Goal: Task Accomplishment & Management: Manage account settings

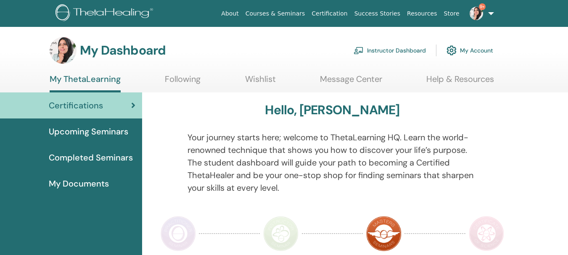
click at [410, 45] on link "Instructor Dashboard" at bounding box center [389, 50] width 72 height 18
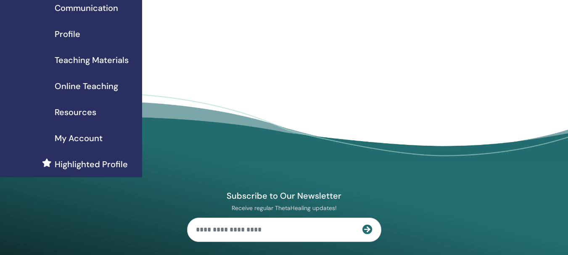
scroll to position [42, 0]
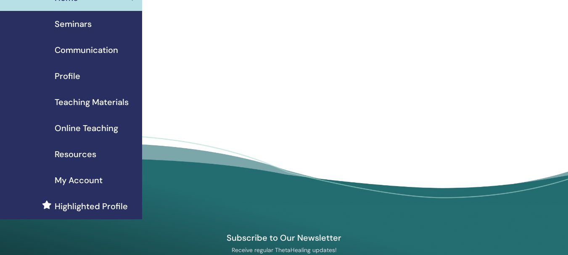
click at [68, 23] on span "Seminars" at bounding box center [73, 24] width 37 height 13
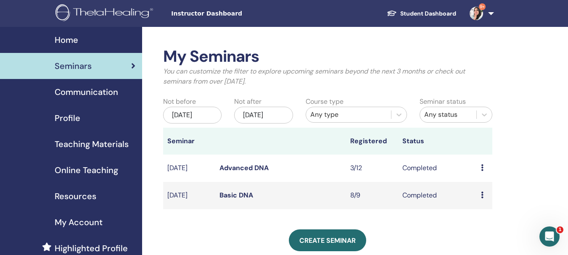
click at [482, 171] on icon at bounding box center [482, 167] width 3 height 7
click at [185, 174] on td "Aug/22, 2025" at bounding box center [189, 168] width 52 height 27
click at [484, 173] on div "Preview Attendees" at bounding box center [484, 168] width 7 height 10
click at [473, 193] on link "Attendees" at bounding box center [485, 194] width 32 height 9
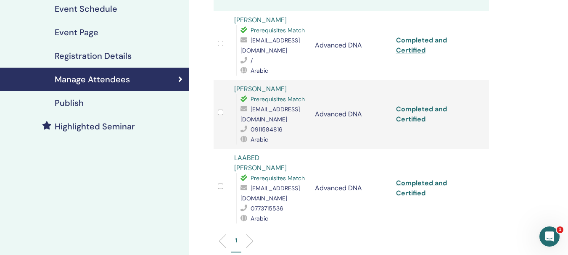
scroll to position [126, 0]
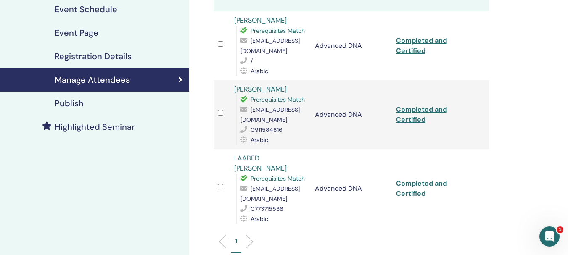
click at [403, 185] on link "Completed and Certified" at bounding box center [421, 188] width 51 height 19
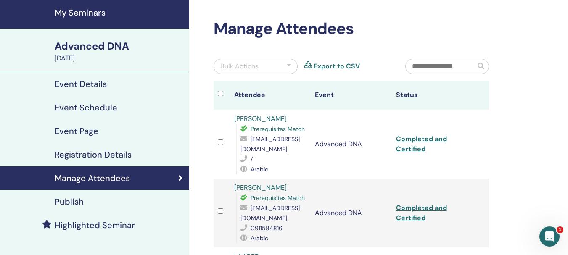
scroll to position [42, 0]
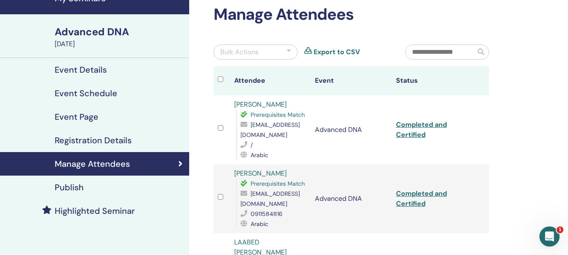
click at [106, 73] on div "Event Details" at bounding box center [95, 70] width 176 height 10
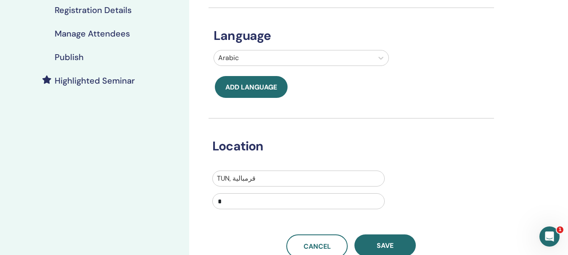
scroll to position [210, 0]
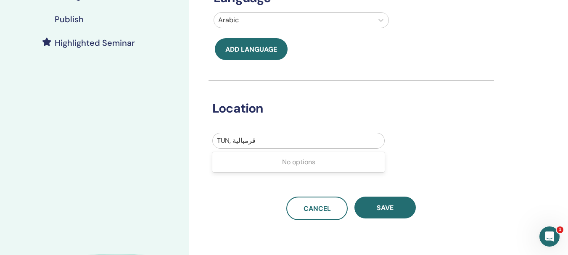
click at [275, 142] on div at bounding box center [298, 141] width 163 height 12
click at [275, 163] on div "No options" at bounding box center [298, 162] width 172 height 17
click at [268, 146] on div at bounding box center [298, 141] width 163 height 12
click at [274, 143] on div at bounding box center [298, 141] width 163 height 12
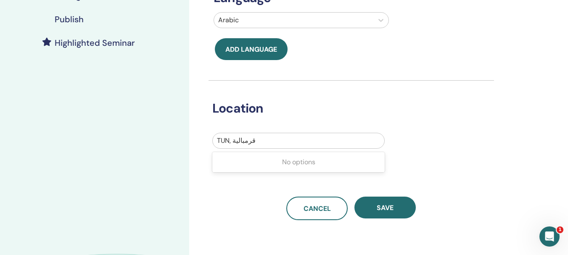
click at [283, 138] on div at bounding box center [298, 141] width 163 height 12
click at [364, 133] on div "TUN, قرمبالية" at bounding box center [298, 140] width 171 height 15
click at [269, 169] on input "*" at bounding box center [298, 163] width 172 height 16
click at [277, 142] on div at bounding box center [298, 141] width 163 height 12
click at [249, 143] on div at bounding box center [298, 141] width 163 height 12
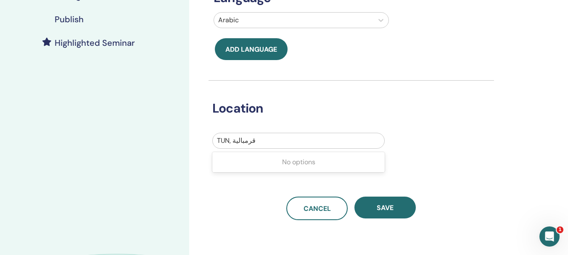
click at [258, 142] on div at bounding box center [298, 141] width 163 height 12
click at [266, 139] on div at bounding box center [298, 141] width 163 height 12
drag, startPoint x: 266, startPoint y: 139, endPoint x: 271, endPoint y: 139, distance: 5.5
click at [271, 139] on div at bounding box center [298, 141] width 163 height 12
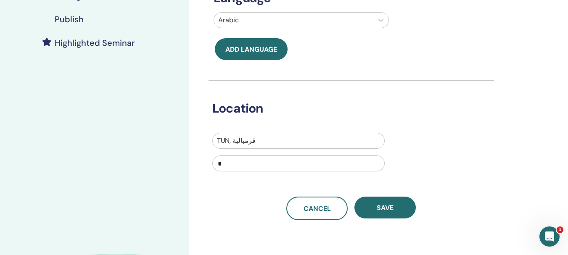
click at [271, 139] on div at bounding box center [298, 141] width 163 height 12
click at [329, 169] on div "No options" at bounding box center [298, 162] width 172 height 17
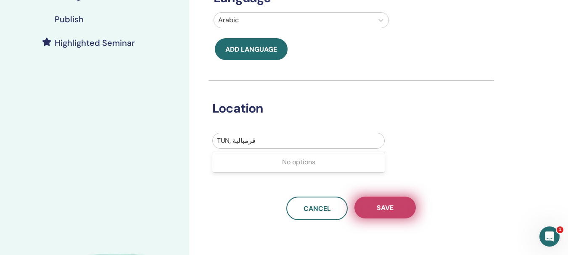
click at [395, 200] on button "Save" at bounding box center [384, 208] width 61 height 22
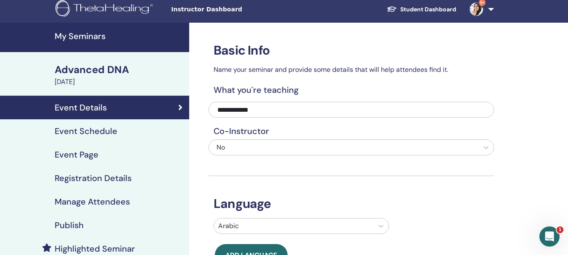
scroll to position [0, 0]
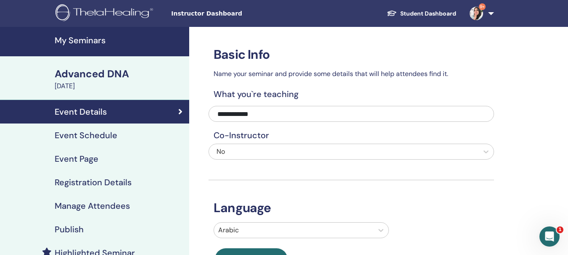
click at [313, 155] on div "No" at bounding box center [323, 152] width 214 height 10
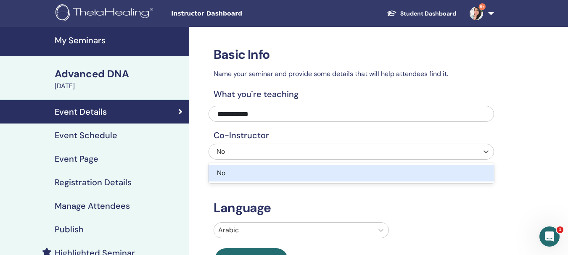
click at [313, 155] on div "No" at bounding box center [323, 152] width 214 height 10
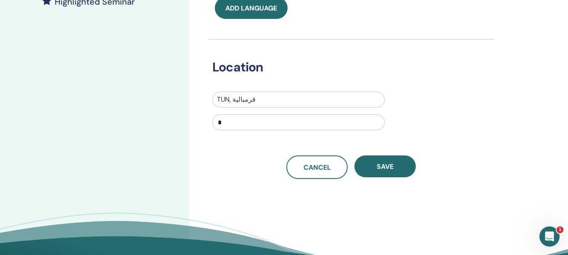
scroll to position [252, 0]
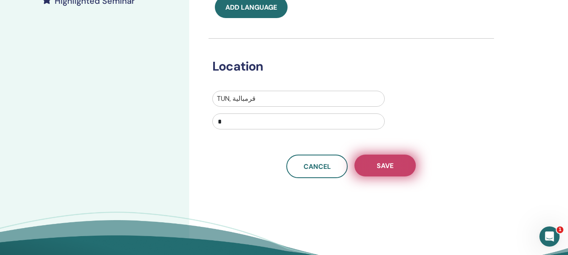
click at [393, 176] on button "Save" at bounding box center [384, 166] width 61 height 22
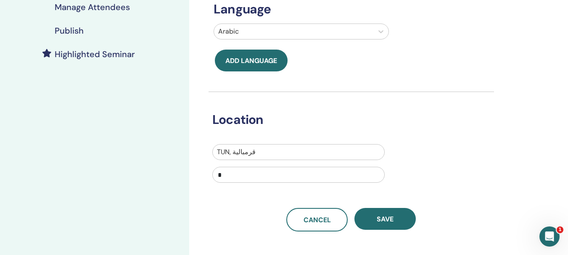
scroll to position [0, 0]
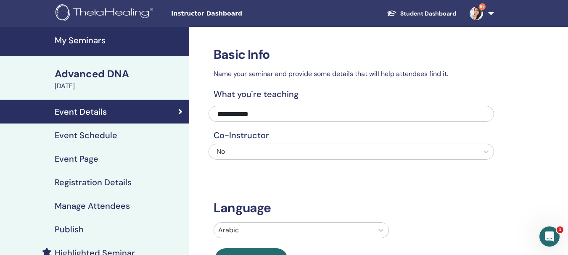
click at [492, 10] on link "9+" at bounding box center [480, 13] width 34 height 27
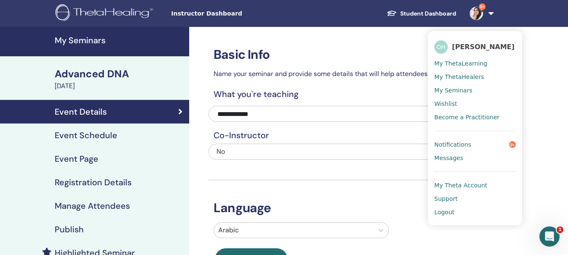
click at [87, 153] on link "Event Page" at bounding box center [94, 159] width 189 height 24
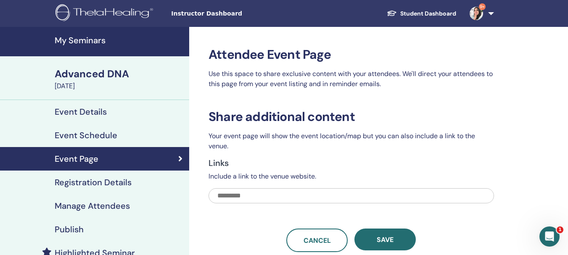
click at [316, 197] on input "text" at bounding box center [350, 195] width 285 height 15
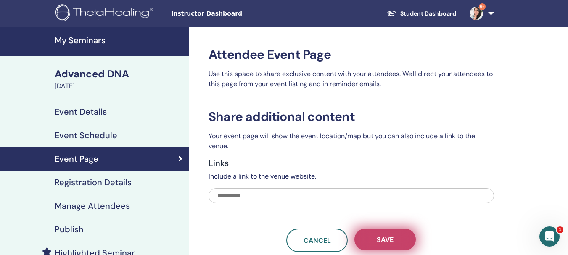
click at [382, 234] on button "Save" at bounding box center [384, 240] width 61 height 22
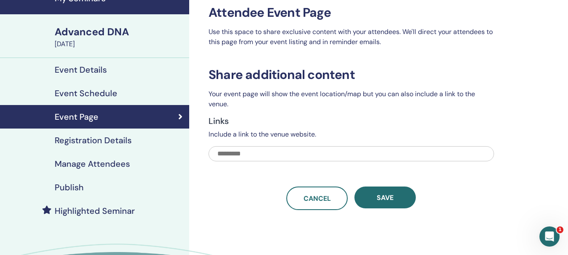
click at [61, 190] on h4 "Publish" at bounding box center [69, 187] width 29 height 10
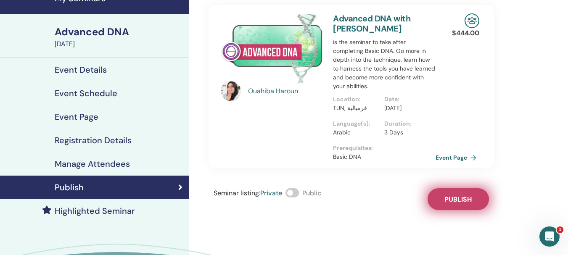
click at [441, 188] on button "Publish" at bounding box center [457, 199] width 61 height 22
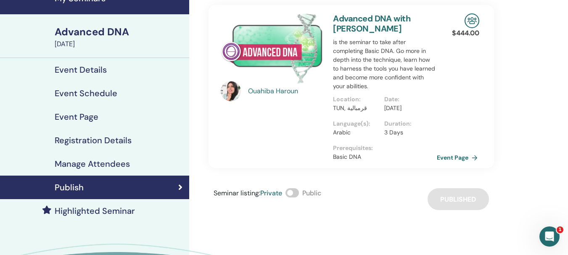
click at [452, 159] on link "Event Page" at bounding box center [459, 157] width 44 height 13
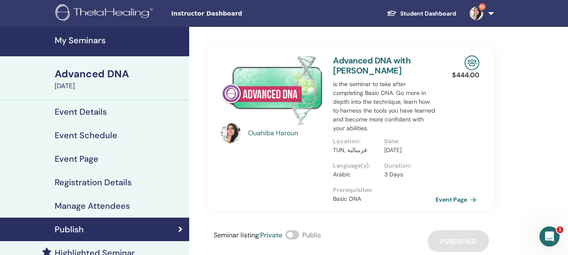
click at [472, 70] on img at bounding box center [471, 62] width 15 height 15
click at [388, 155] on div "Date : [DATE]" at bounding box center [409, 149] width 51 height 24
click at [392, 171] on p "3 Days" at bounding box center [407, 174] width 46 height 9
click at [439, 203] on link "Event Page" at bounding box center [459, 199] width 44 height 13
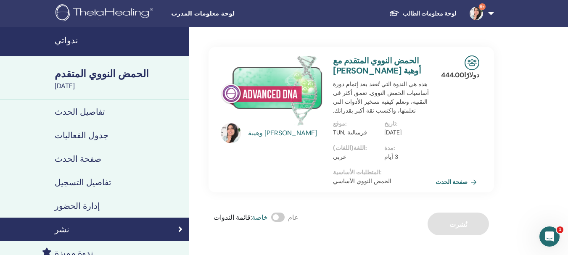
click at [232, 167] on div "وهيبة هارون" at bounding box center [272, 119] width 112 height 129
click at [58, 128] on link "جدول الفعاليات" at bounding box center [94, 136] width 189 height 24
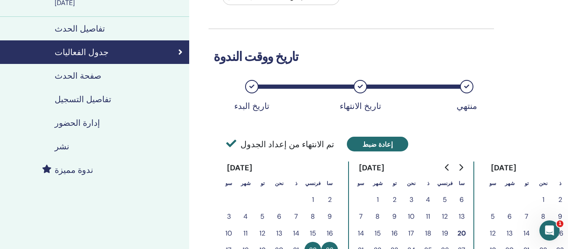
scroll to position [84, 0]
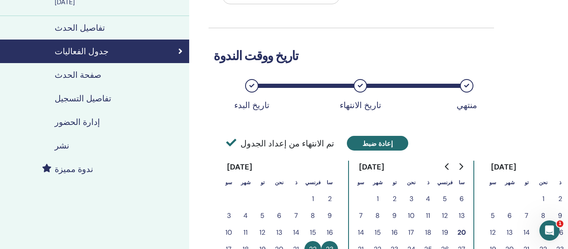
click at [362, 148] on font "إعادة ضبط" at bounding box center [377, 143] width 30 height 9
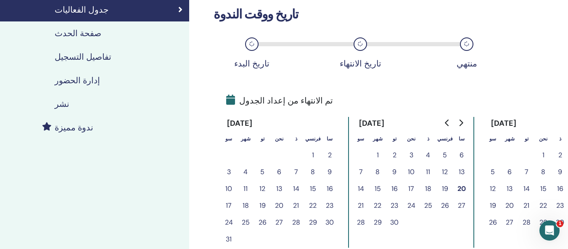
scroll to position [126, 0]
click at [278, 204] on font "20" at bounding box center [279, 204] width 8 height 9
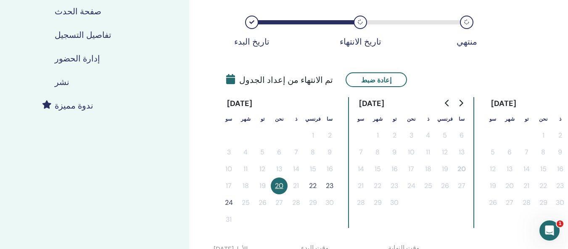
scroll to position [168, 0]
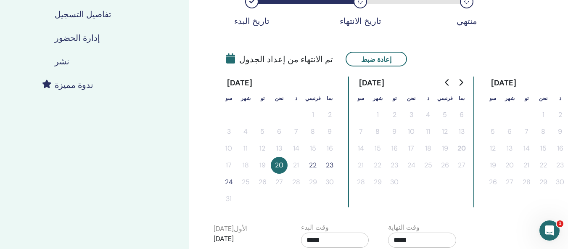
click at [228, 182] on font "24" at bounding box center [229, 181] width 8 height 9
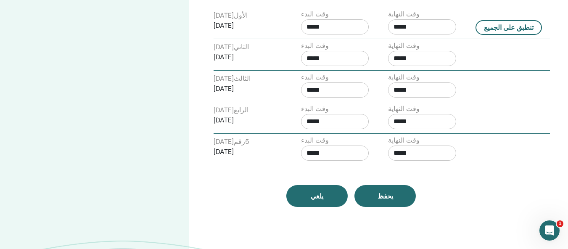
scroll to position [420, 0]
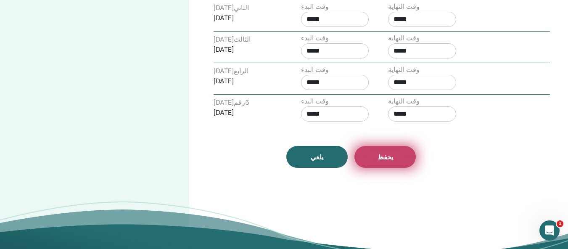
click at [379, 151] on button "يحفظ" at bounding box center [384, 157] width 61 height 22
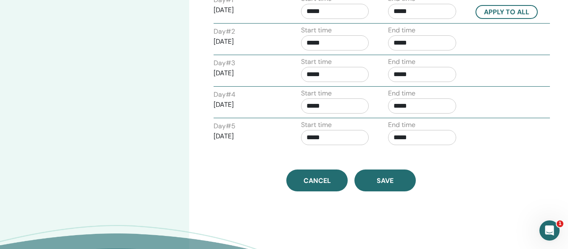
scroll to position [414, 0]
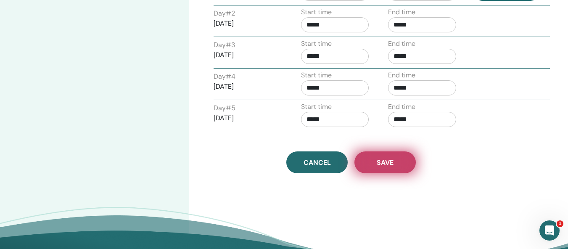
click at [379, 156] on button "Save" at bounding box center [384, 162] width 61 height 22
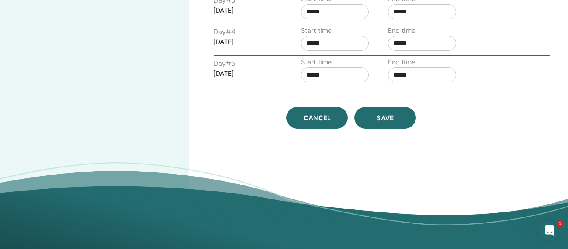
scroll to position [504, 0]
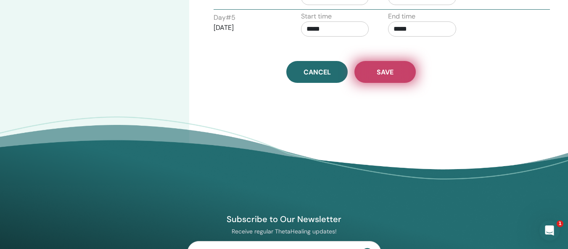
click at [387, 74] on span "Save" at bounding box center [385, 72] width 17 height 9
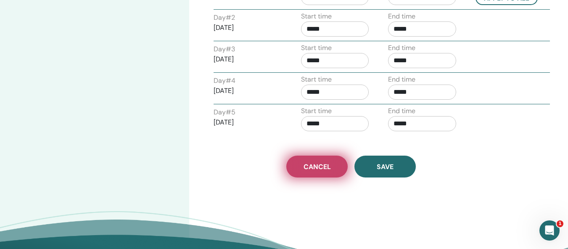
scroll to position [410, 0]
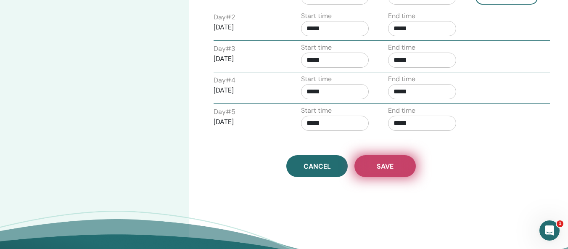
click at [360, 164] on button "Save" at bounding box center [384, 166] width 61 height 22
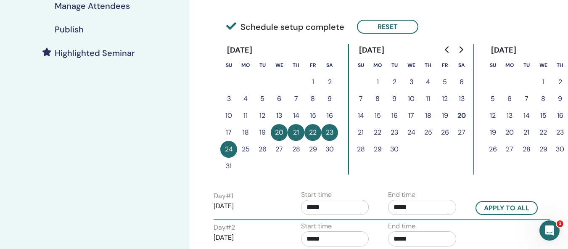
scroll to position [158, 0]
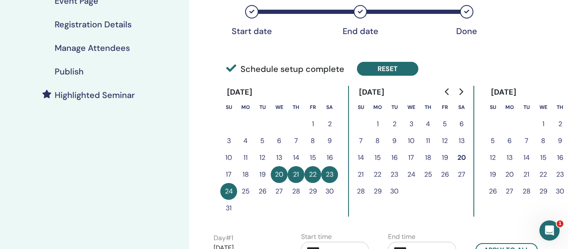
click at [411, 74] on button "Reset" at bounding box center [387, 69] width 61 height 14
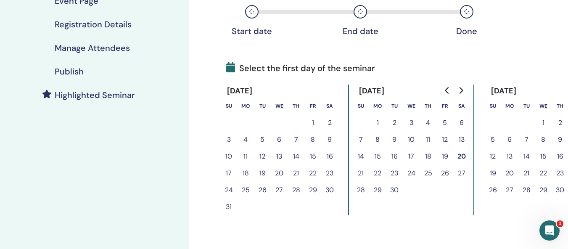
click at [231, 89] on div "[DATE]" at bounding box center [239, 90] width 39 height 13
click at [242, 87] on div "[DATE]" at bounding box center [239, 90] width 39 height 13
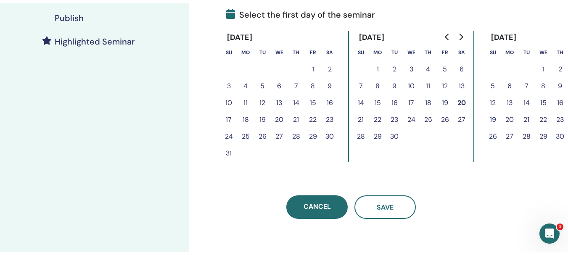
scroll to position [200, 0]
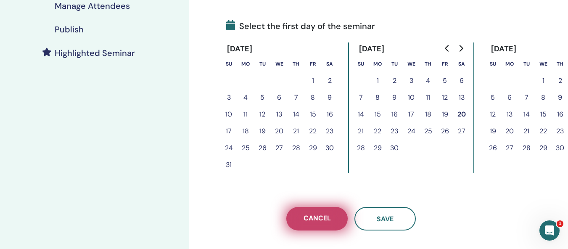
click at [345, 221] on link "Cancel" at bounding box center [316, 219] width 61 height 24
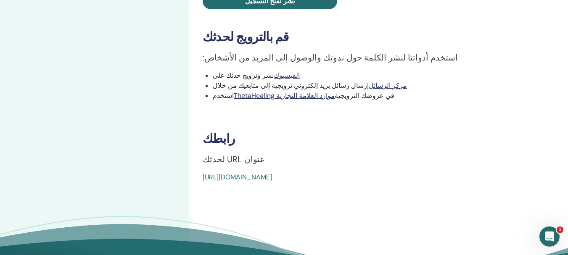
scroll to position [336, 0]
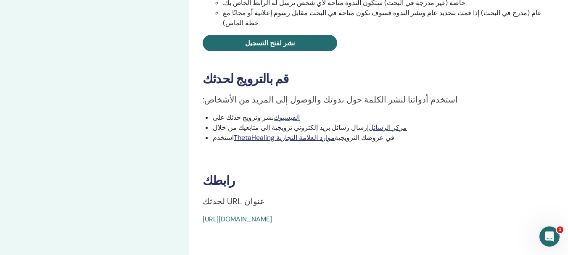
drag, startPoint x: 278, startPoint y: 165, endPoint x: 292, endPoint y: 173, distance: 16.7
click at [292, 173] on h3 "رابطك" at bounding box center [379, 180] width 352 height 15
click at [272, 215] on font "https://www.thetahealing.com/seminar-375497-details.html" at bounding box center [237, 219] width 69 height 9
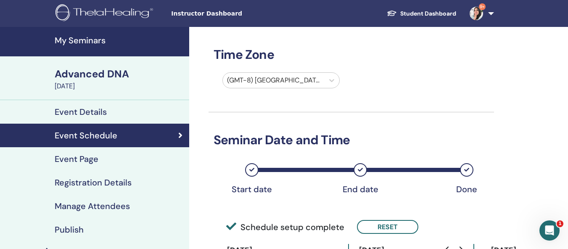
click at [218, 11] on span "Instructor Dashboard" at bounding box center [234, 13] width 126 height 9
click at [97, 37] on h4 "My Seminars" at bounding box center [119, 40] width 129 height 10
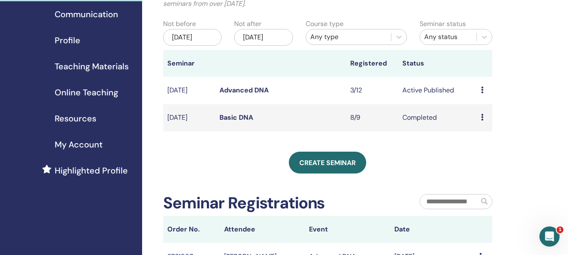
scroll to position [84, 0]
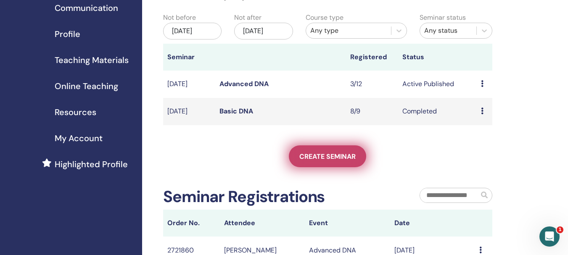
click at [303, 167] on link "Create seminar" at bounding box center [327, 156] width 77 height 22
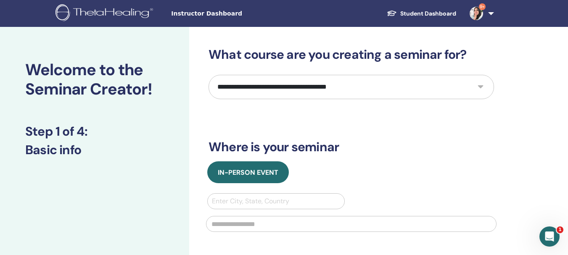
click at [445, 96] on select "**********" at bounding box center [350, 87] width 285 height 24
select select "*"
click at [208, 75] on select "**********" at bounding box center [350, 87] width 285 height 24
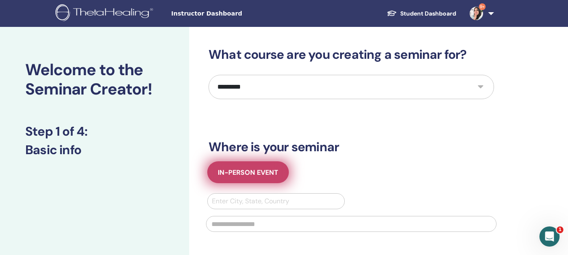
click at [214, 163] on button "In-Person Event" at bounding box center [248, 172] width 82 height 22
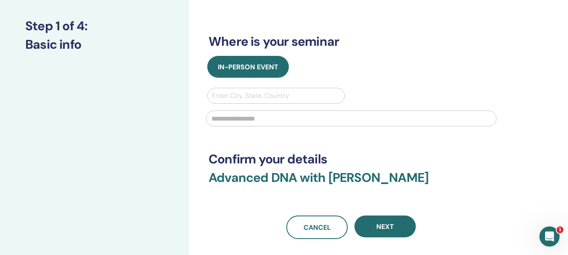
scroll to position [126, 0]
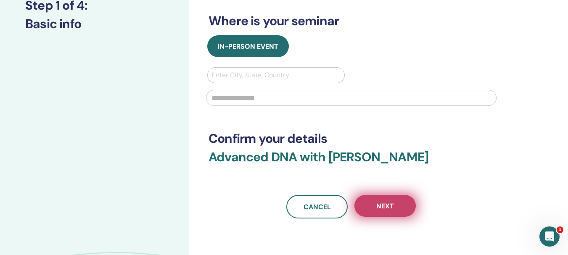
click at [366, 200] on button "Next" at bounding box center [384, 206] width 61 height 22
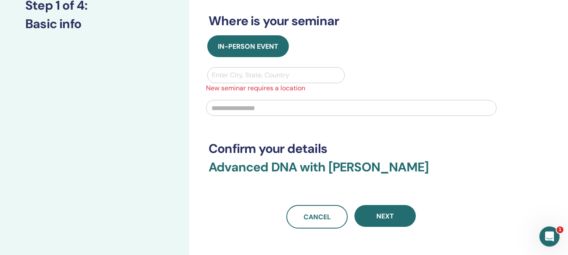
click at [263, 86] on span "New seminar requires a location" at bounding box center [351, 88] width 300 height 10
click at [245, 72] on div at bounding box center [276, 75] width 128 height 12
type input "*"
click at [392, 113] on input "text" at bounding box center [351, 108] width 290 height 16
type input "*"
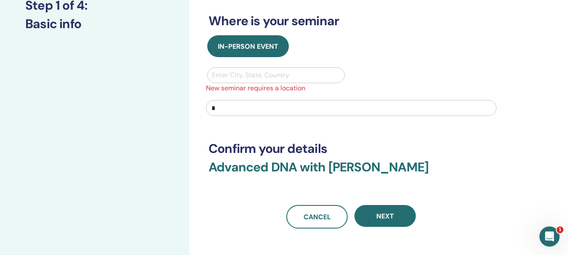
click at [245, 79] on div at bounding box center [276, 75] width 128 height 12
type input "*"
click at [300, 108] on input "*" at bounding box center [351, 108] width 290 height 16
click at [231, 71] on div at bounding box center [276, 75] width 128 height 12
click at [249, 92] on div "No options" at bounding box center [275, 96] width 137 height 17
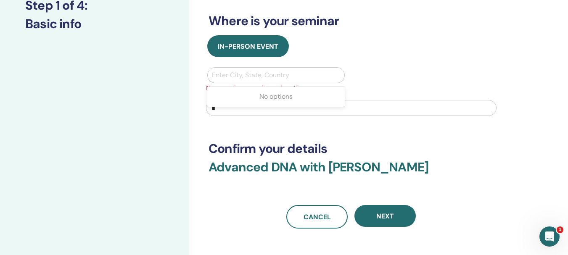
click at [239, 67] on div "In-Person Event Use Up and Down to choose options, press Enter to select the cu…" at bounding box center [351, 78] width 298 height 86
click at [235, 74] on div at bounding box center [276, 75] width 128 height 12
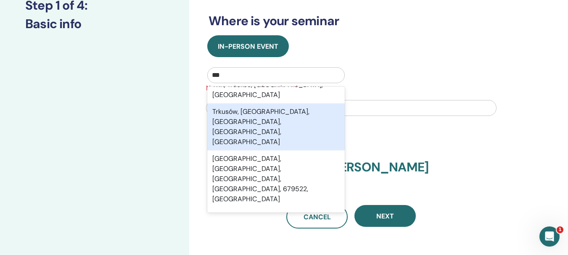
scroll to position [0, 0]
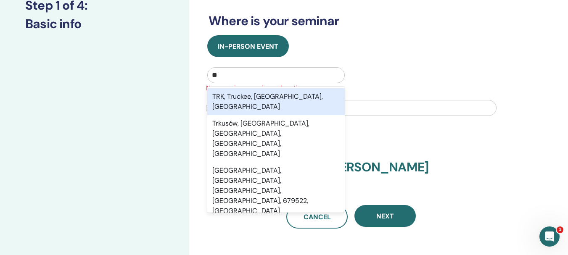
type input "*"
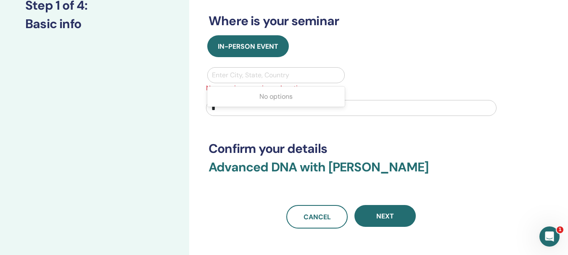
type input "*"
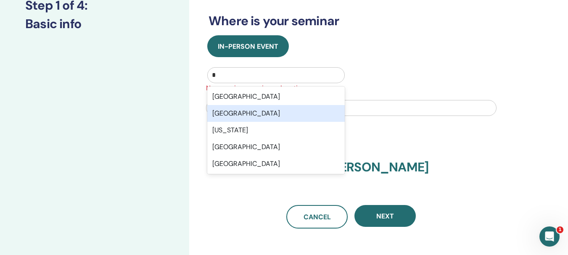
click at [265, 116] on div "Algeria" at bounding box center [275, 113] width 137 height 17
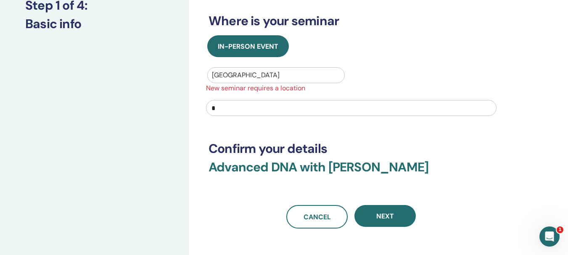
click at [279, 108] on input "*" at bounding box center [351, 108] width 290 height 16
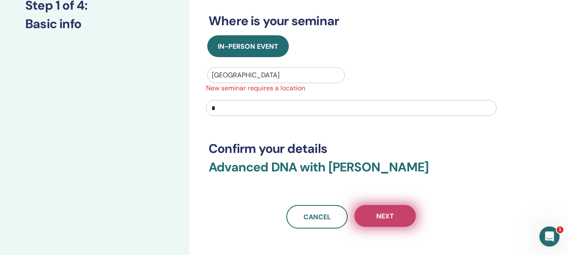
click at [405, 225] on button "Next" at bounding box center [384, 216] width 61 height 22
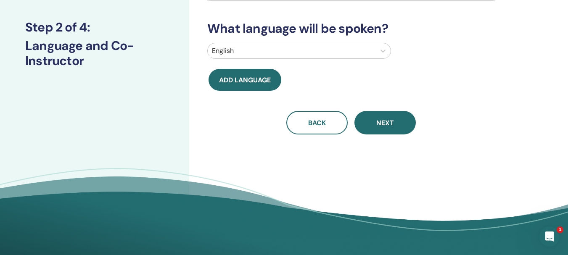
scroll to position [42, 0]
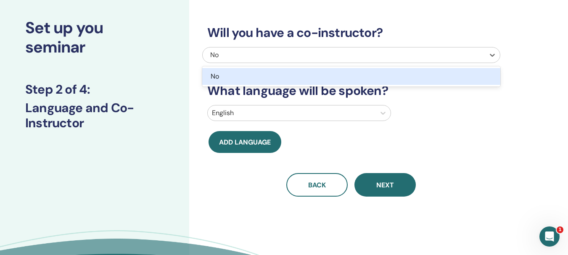
click at [279, 55] on div "No" at bounding box center [322, 55] width 224 height 10
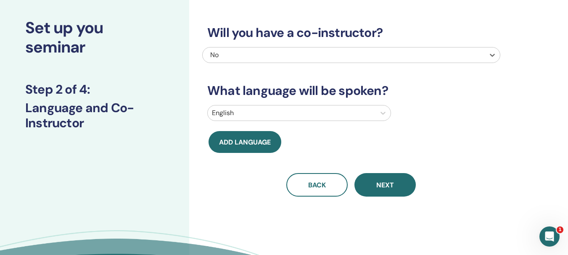
click at [279, 55] on div "No" at bounding box center [322, 55] width 224 height 10
click at [273, 111] on div at bounding box center [291, 113] width 159 height 12
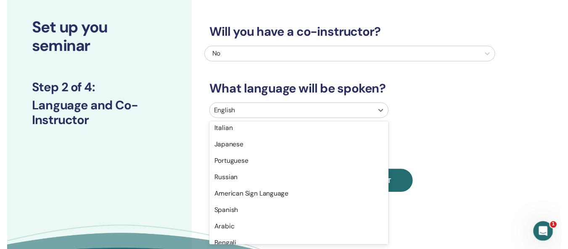
scroll to position [79, 0]
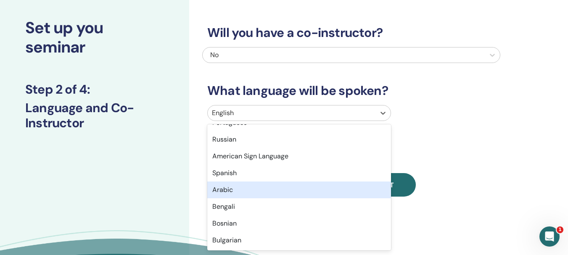
click at [261, 184] on div "Arabic" at bounding box center [299, 190] width 184 height 17
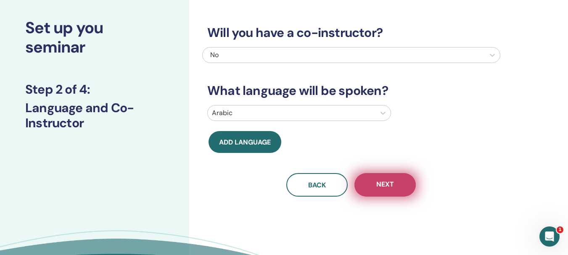
click at [382, 184] on span "Next" at bounding box center [385, 185] width 18 height 11
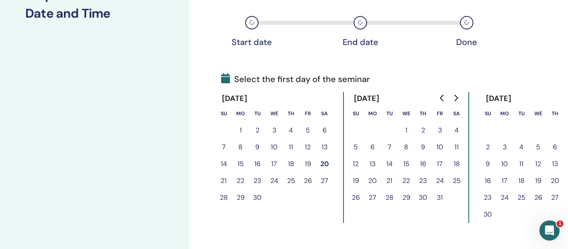
scroll to position [126, 0]
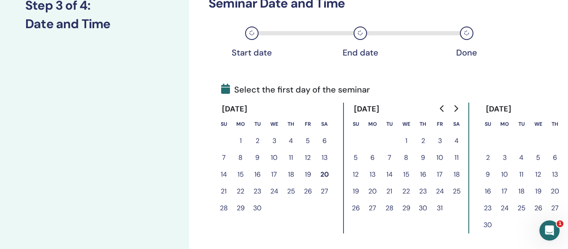
click at [318, 172] on button "20" at bounding box center [324, 174] width 17 height 17
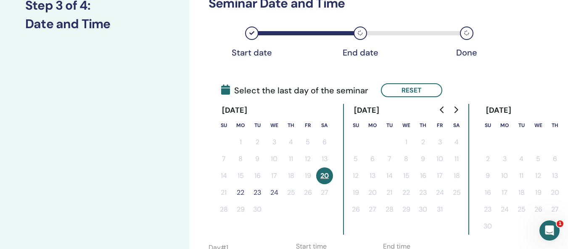
click at [276, 191] on button "24" at bounding box center [274, 192] width 17 height 17
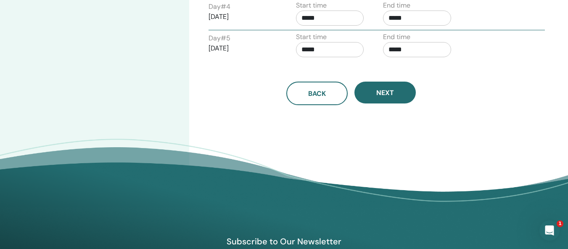
scroll to position [462, 0]
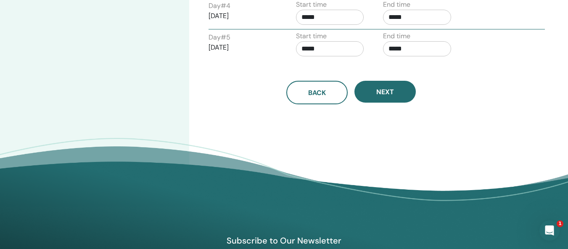
click at [373, 79] on div "Back Next" at bounding box center [351, 83] width 298 height 44
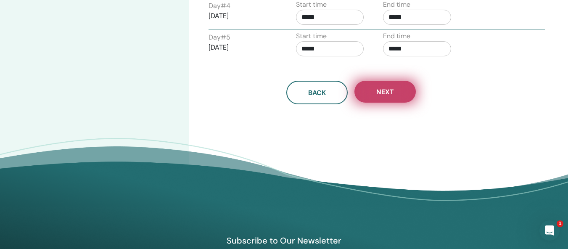
click at [374, 95] on button "Next" at bounding box center [384, 92] width 61 height 22
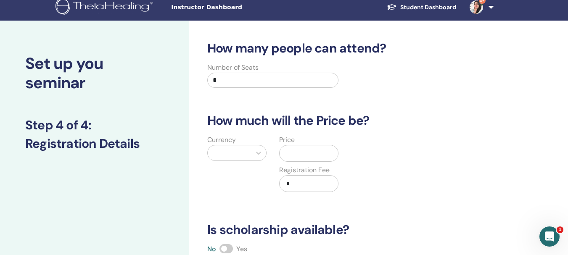
scroll to position [0, 0]
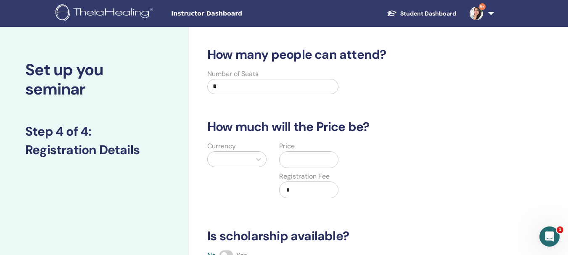
click at [267, 88] on input "*" at bounding box center [272, 86] width 131 height 15
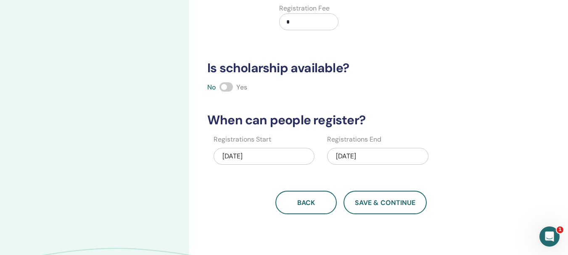
scroll to position [210, 0]
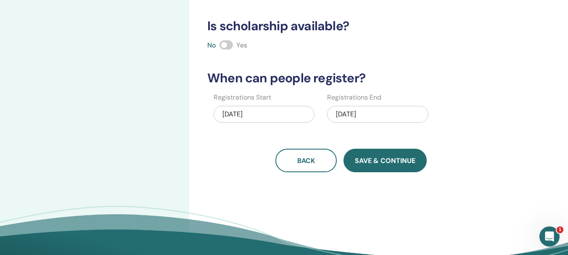
click at [348, 151] on button "Save & Continue" at bounding box center [384, 161] width 83 height 24
click at [383, 159] on span "Save & Continue" at bounding box center [385, 160] width 61 height 9
click at [361, 161] on span "Save & Continue" at bounding box center [385, 160] width 61 height 9
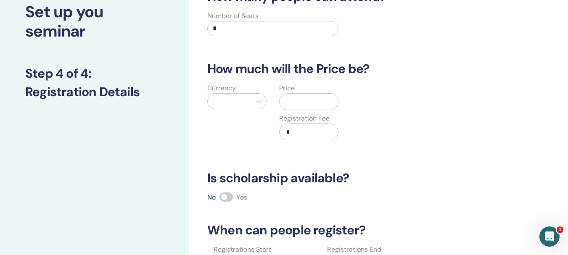
scroll to position [42, 0]
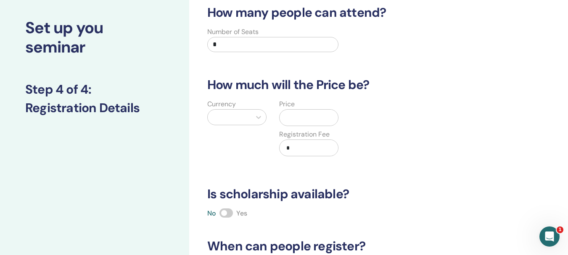
click at [241, 111] on div at bounding box center [229, 117] width 43 height 15
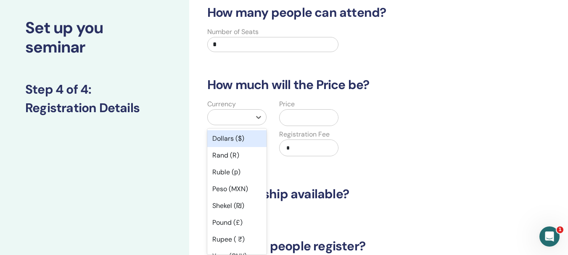
click at [273, 123] on div "Price Registration Fee *" at bounding box center [309, 132] width 72 height 67
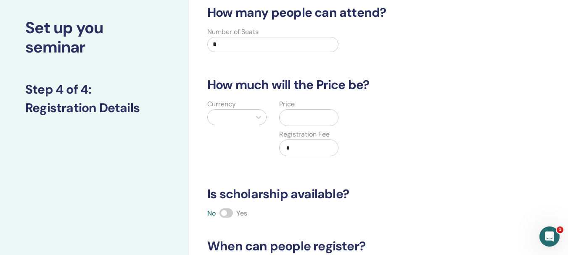
click at [288, 120] on input "text" at bounding box center [310, 118] width 55 height 16
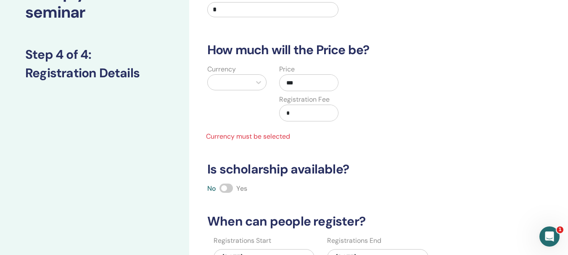
scroll to position [210, 0]
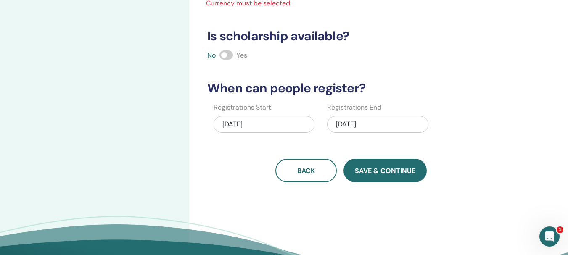
type input "***"
click at [383, 169] on span "Save & Continue" at bounding box center [385, 170] width 61 height 9
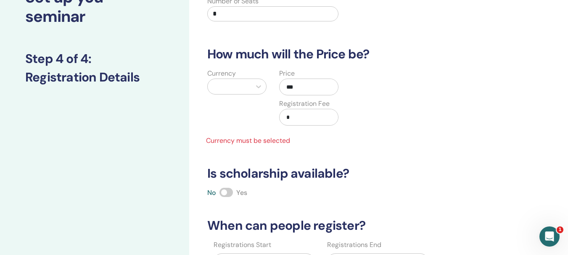
scroll to position [0, 0]
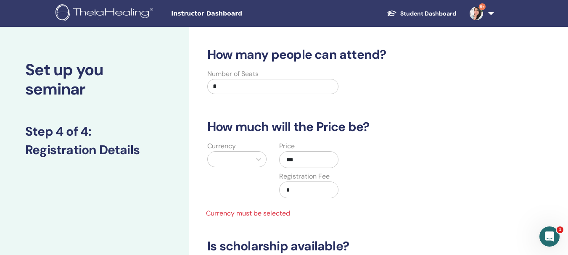
click at [241, 85] on input "*" at bounding box center [272, 86] width 131 height 15
type input "*"
click at [320, 113] on div "How many people can attend? Number of Seats * How much will the Price be? Curre…" at bounding box center [351, 219] width 298 height 345
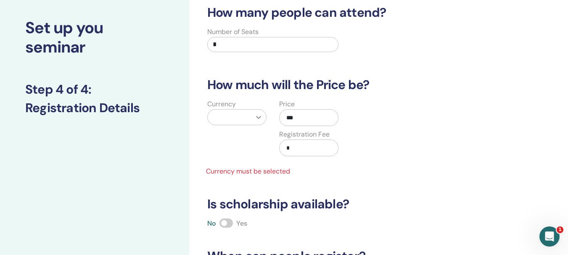
click at [257, 115] on icon at bounding box center [258, 117] width 8 height 8
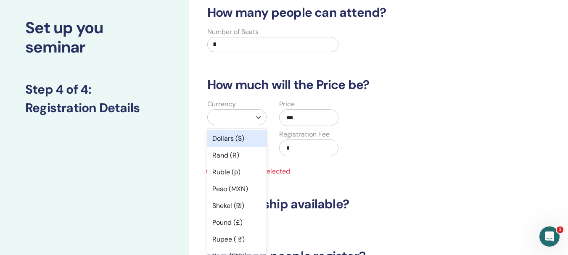
click at [241, 135] on div "Dollars ($)" at bounding box center [236, 138] width 59 height 17
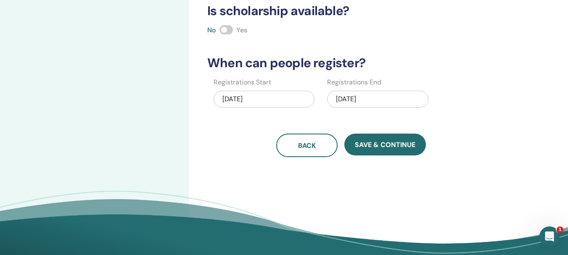
scroll to position [252, 0]
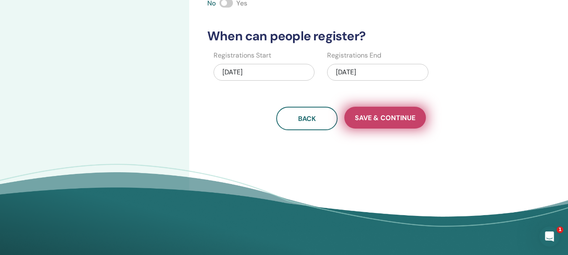
click at [362, 120] on span "Save & Continue" at bounding box center [385, 117] width 61 height 9
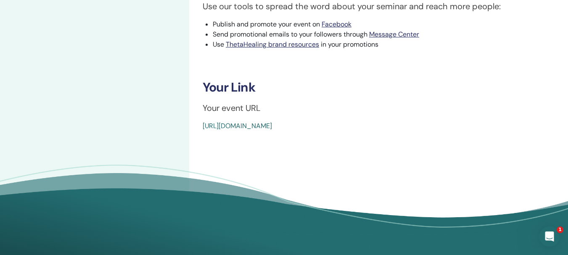
scroll to position [294, 0]
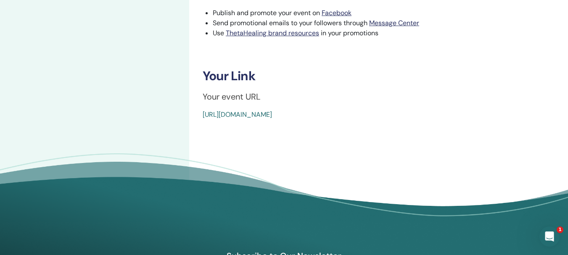
click at [272, 114] on link "[URL][DOMAIN_NAME]" at bounding box center [237, 114] width 69 height 9
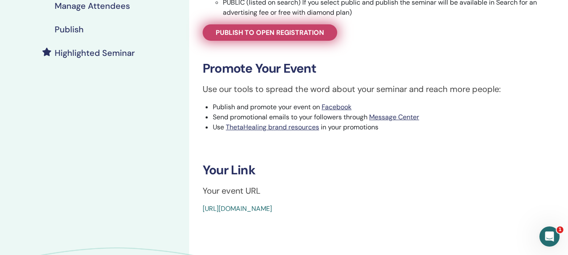
click at [259, 40] on link "Publish to open registration" at bounding box center [270, 32] width 134 height 16
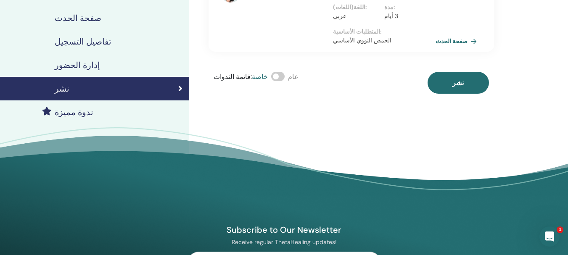
scroll to position [116, 0]
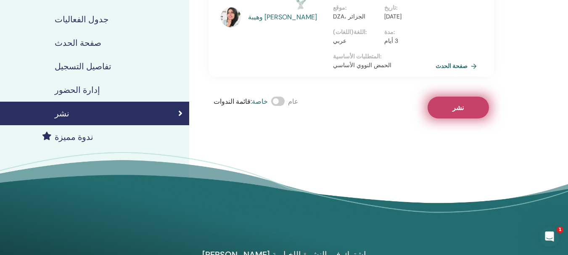
click at [479, 99] on button "نشر" at bounding box center [457, 108] width 61 height 22
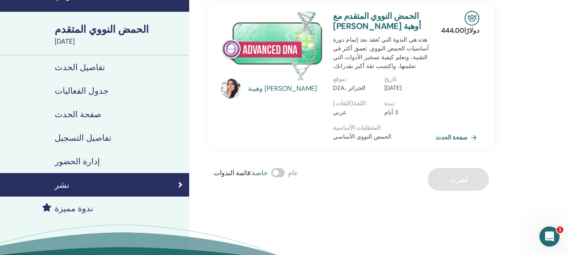
scroll to position [32, 0]
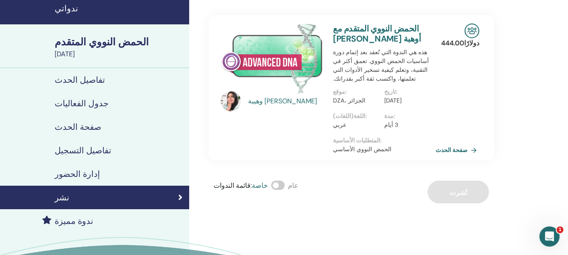
click at [84, 171] on font "إدارة الحضور" at bounding box center [77, 174] width 45 height 11
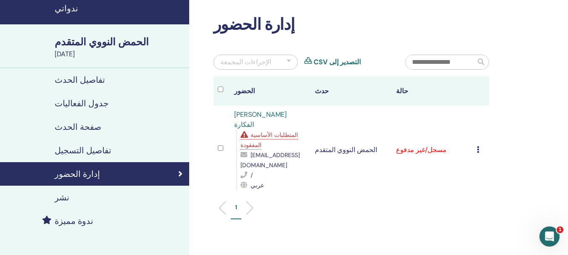
click at [403, 141] on td "مسجل/غير مدفوع" at bounding box center [432, 149] width 81 height 89
click at [479, 145] on div "إلغاء التسجيل لا يتم التصديق تلقائيًا وضع علامة على أنه مدفوع وضع علامة على أنه…" at bounding box center [481, 150] width 8 height 10
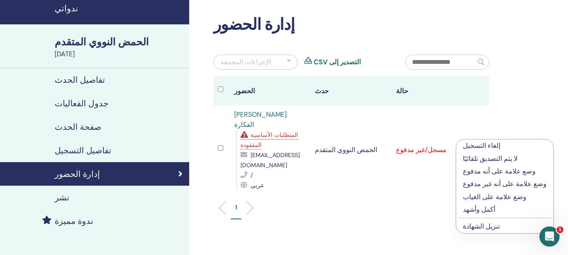
click at [484, 209] on font "أكمل وأشهد" at bounding box center [479, 209] width 32 height 9
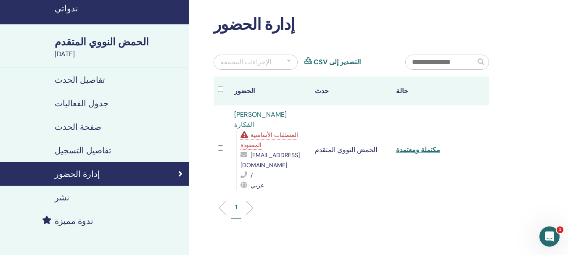
click at [283, 131] on font "المتطلبات الأساسية المفقودة" at bounding box center [269, 140] width 58 height 18
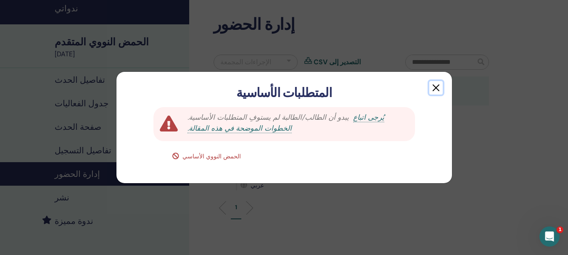
click at [441, 90] on button "button" at bounding box center [435, 87] width 13 height 13
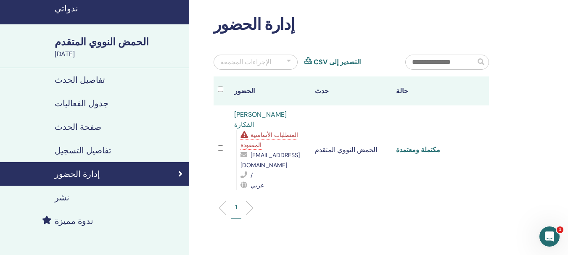
click at [401, 145] on font "مكتملة ومعتمدة" at bounding box center [418, 149] width 44 height 9
